Goal: Information Seeking & Learning: Learn about a topic

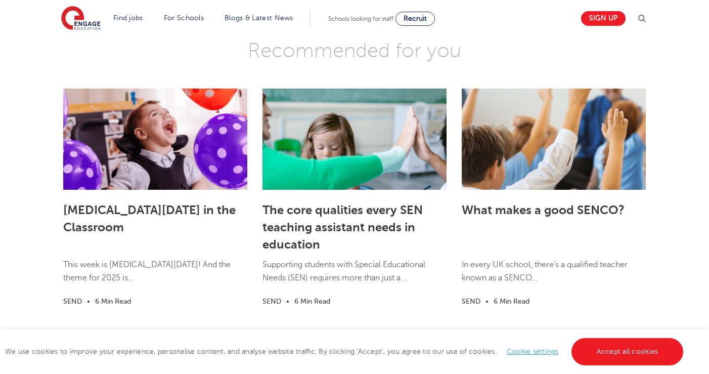
scroll to position [2900, 0]
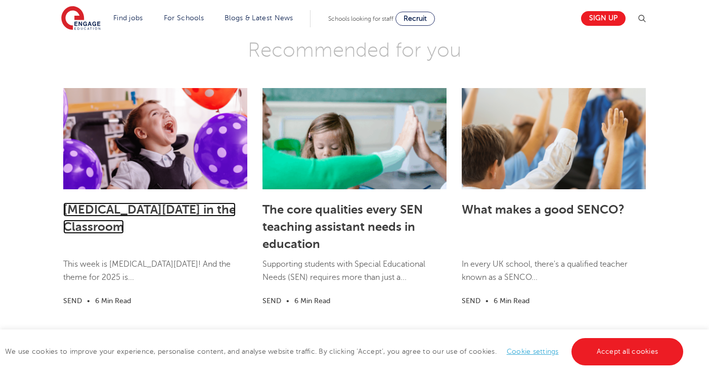
click at [189, 208] on link "[MEDICAL_DATA][DATE] in the Classroom" at bounding box center [149, 217] width 173 height 31
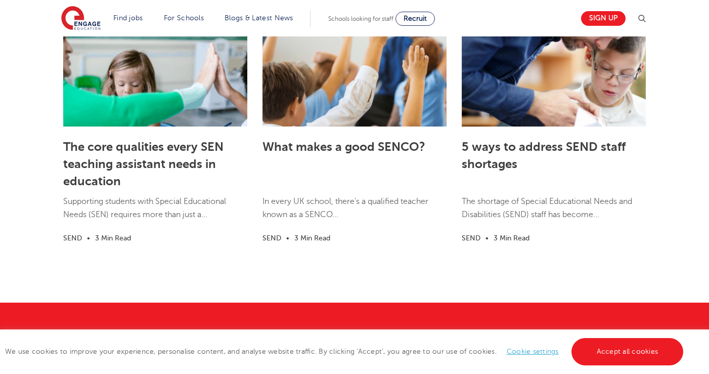
scroll to position [1627, 0]
